Goal: Task Accomplishment & Management: Manage account settings

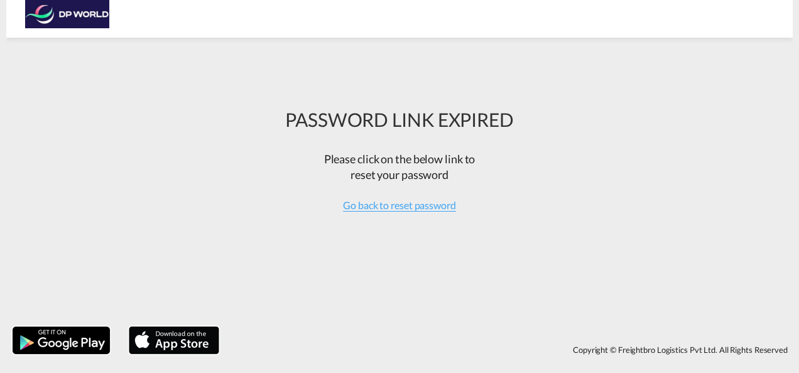
drag, startPoint x: 0, startPoint y: 0, endPoint x: 528, endPoint y: 249, distance: 583.5
click at [528, 249] on div "PASSWORD LINK EXPIRED Please click on the below link to reset your password Go …" at bounding box center [399, 182] width 786 height 276
drag, startPoint x: 528, startPoint y: 249, endPoint x: 387, endPoint y: 203, distance: 148.5
click at [387, 203] on span "Go back to reset password" at bounding box center [399, 205] width 113 height 13
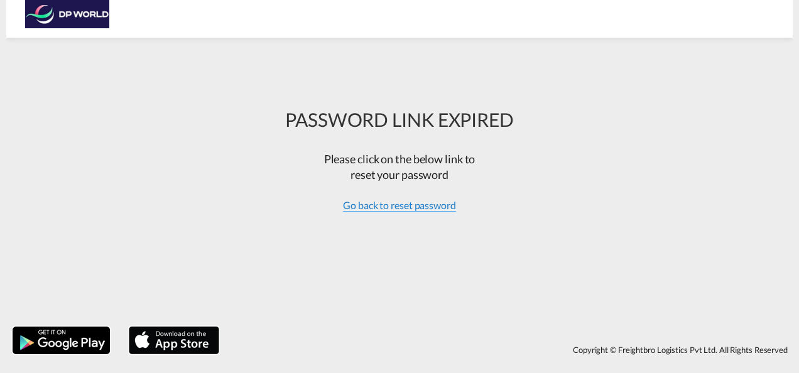
click at [421, 207] on span "Go back to reset password" at bounding box center [399, 205] width 113 height 13
